Goal: Information Seeking & Learning: Learn about a topic

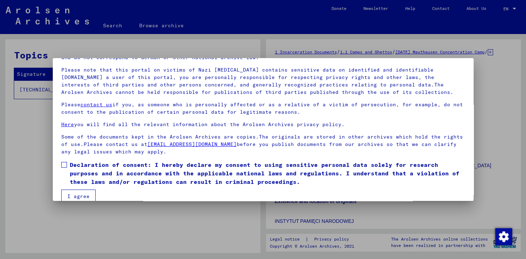
scroll to position [54, 0]
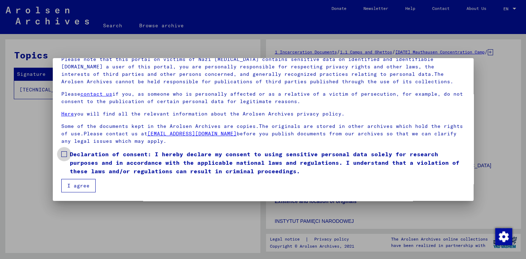
click at [65, 154] on span at bounding box center [64, 154] width 6 height 6
click at [76, 184] on button "I agree" at bounding box center [78, 185] width 34 height 13
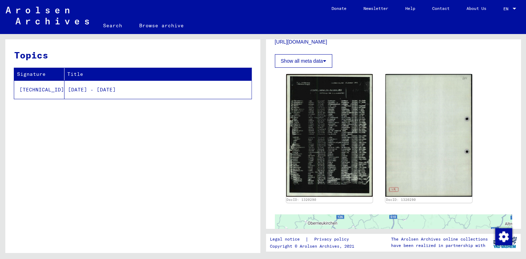
scroll to position [189, 0]
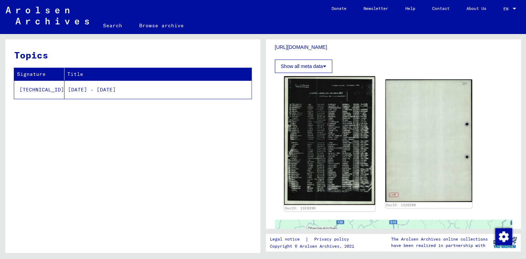
click at [309, 145] on img at bounding box center [329, 140] width 91 height 129
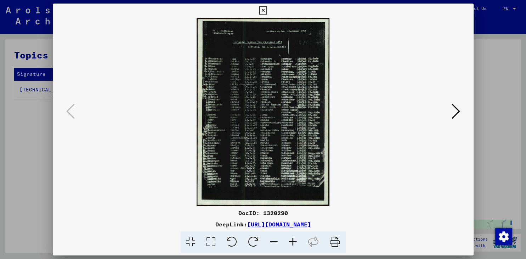
click at [292, 242] on icon at bounding box center [292, 242] width 19 height 22
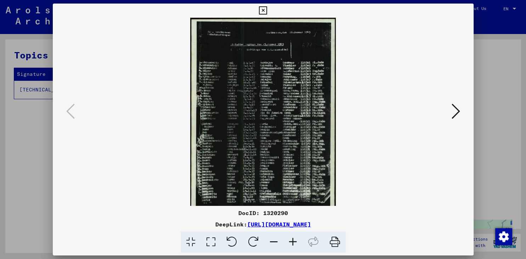
click at [292, 242] on icon at bounding box center [292, 242] width 19 height 22
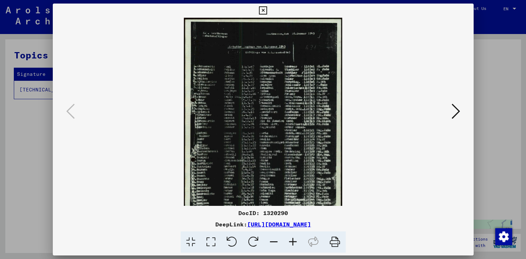
click at [292, 242] on icon at bounding box center [292, 242] width 19 height 22
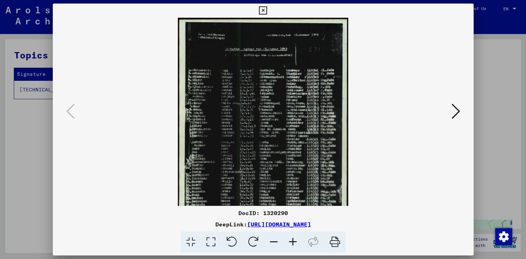
click at [292, 242] on icon at bounding box center [292, 242] width 19 height 22
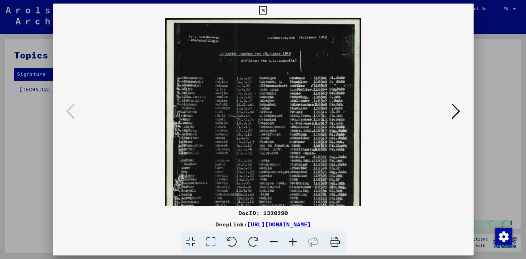
click at [292, 242] on icon at bounding box center [292, 242] width 19 height 22
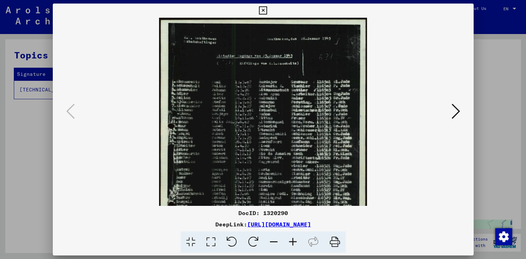
click at [292, 242] on icon at bounding box center [292, 242] width 19 height 22
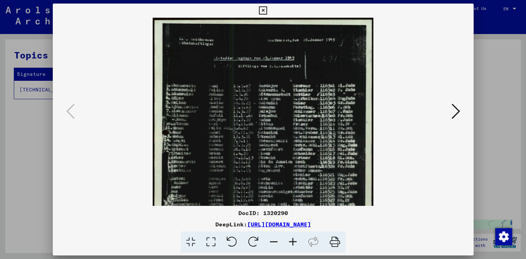
click at [292, 242] on icon at bounding box center [292, 242] width 19 height 22
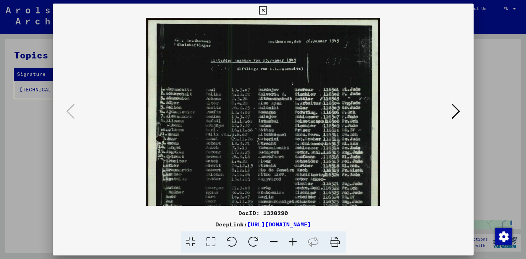
click at [292, 242] on icon at bounding box center [292, 242] width 19 height 22
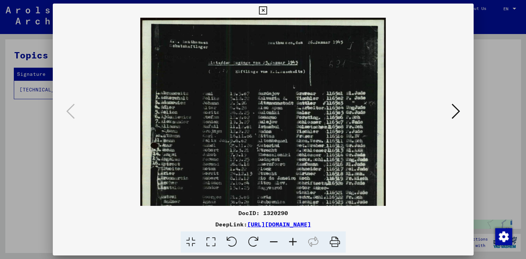
click at [292, 242] on icon at bounding box center [292, 242] width 19 height 22
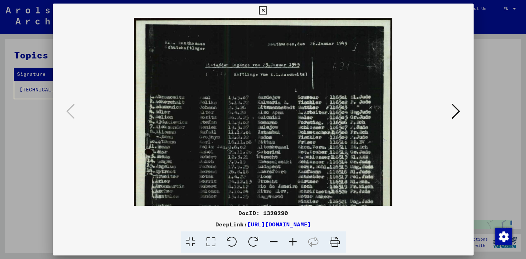
click at [292, 242] on icon at bounding box center [292, 242] width 19 height 22
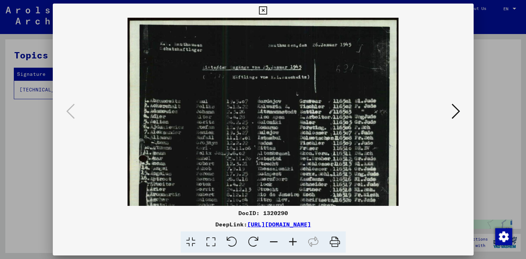
click at [292, 242] on icon at bounding box center [292, 242] width 19 height 22
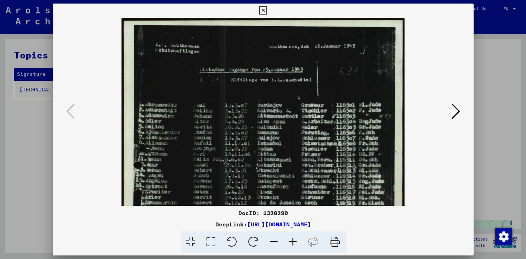
click at [292, 242] on icon at bounding box center [292, 242] width 19 height 22
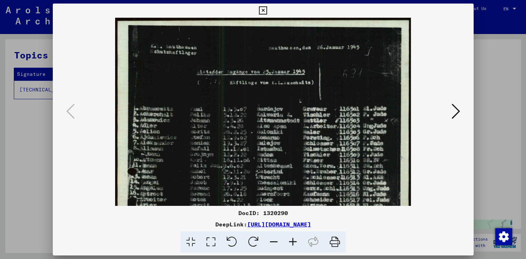
click at [292, 242] on icon at bounding box center [292, 242] width 19 height 22
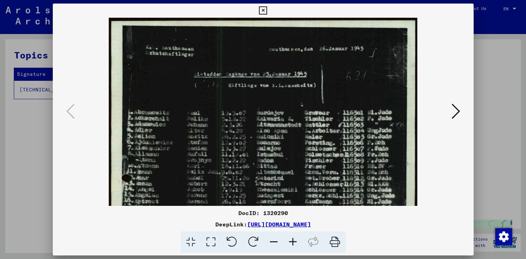
click at [292, 242] on icon at bounding box center [292, 242] width 19 height 22
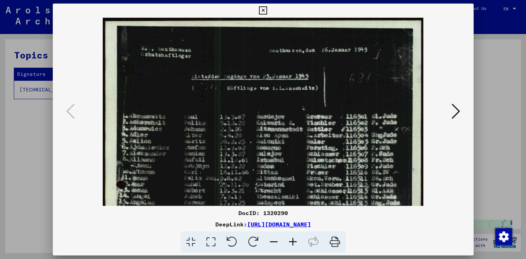
click at [292, 242] on icon at bounding box center [292, 242] width 19 height 22
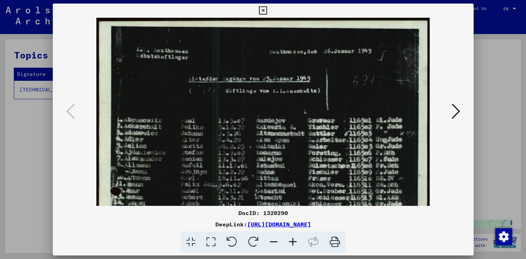
click at [292, 242] on icon at bounding box center [292, 242] width 19 height 22
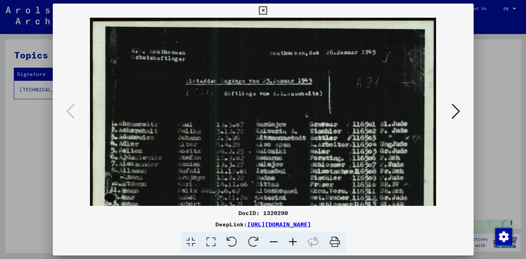
click at [292, 242] on icon at bounding box center [292, 242] width 19 height 22
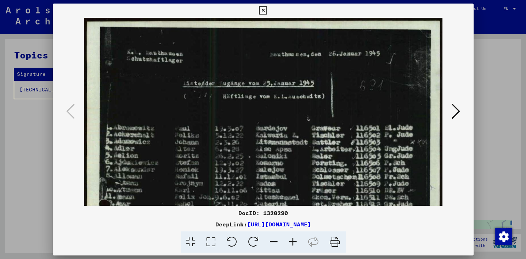
click at [292, 242] on icon at bounding box center [292, 242] width 19 height 22
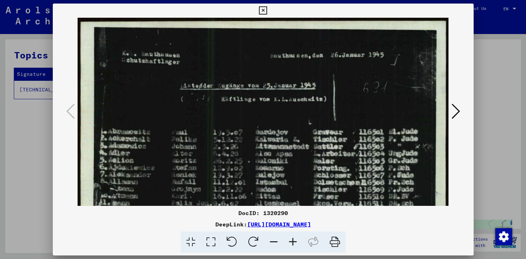
click at [292, 242] on icon at bounding box center [292, 242] width 19 height 22
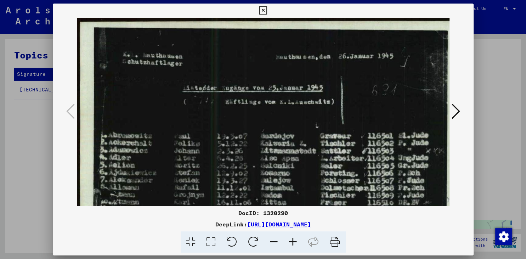
click at [292, 242] on icon at bounding box center [292, 242] width 19 height 22
click at [267, 10] on icon at bounding box center [263, 10] width 8 height 8
